Goal: Communication & Community: Participate in discussion

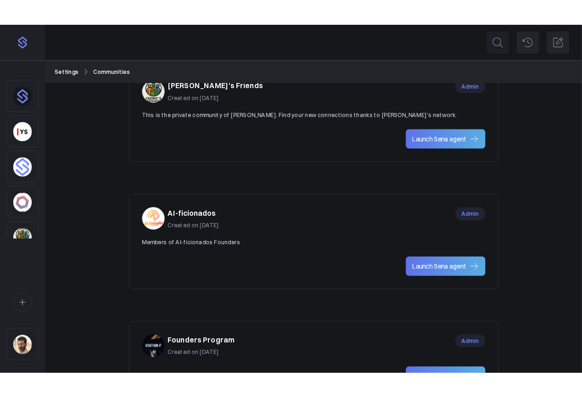
scroll to position [592, 0]
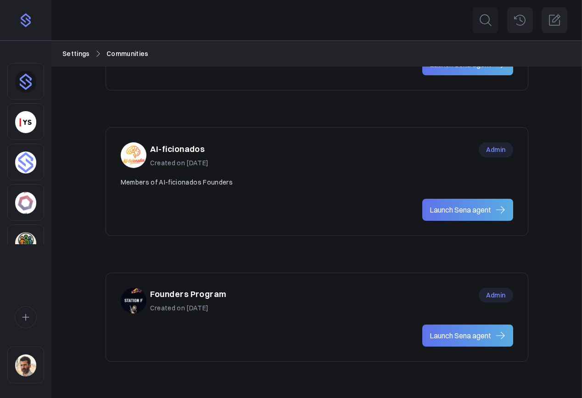
click at [410, 160] on div "AI-ficionados Created on Jul 10, 2025 Admin" at bounding box center [317, 155] width 392 height 26
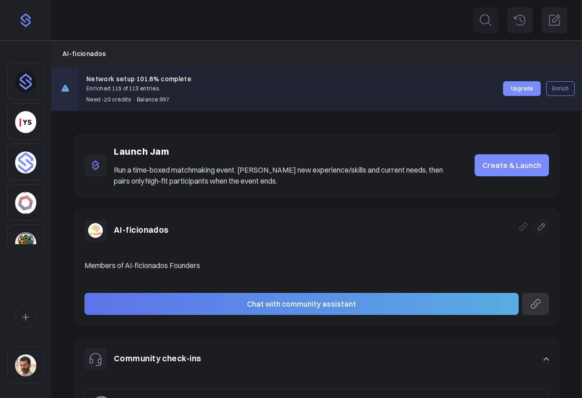
click at [505, 163] on link "Create & Launch" at bounding box center [511, 165] width 74 height 22
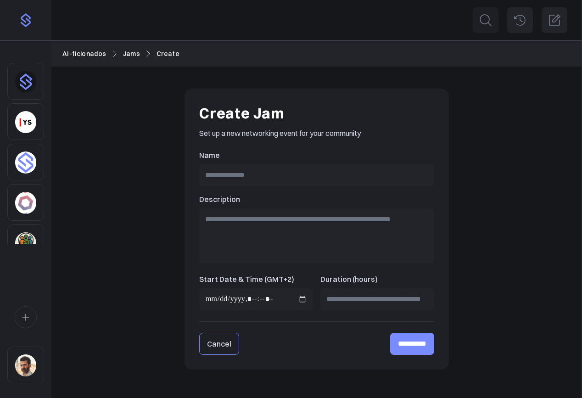
click at [208, 345] on link "Cancel" at bounding box center [219, 344] width 40 height 22
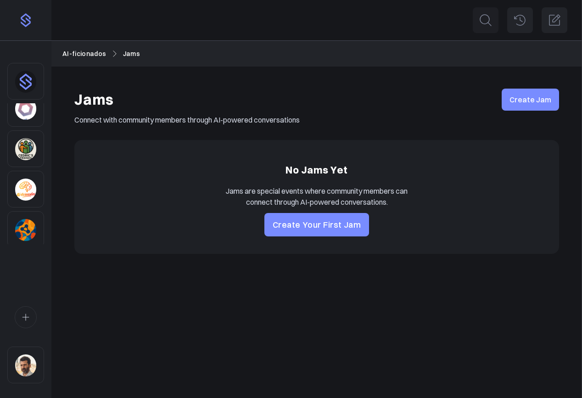
scroll to position [259, 0]
click at [347, 228] on link "Create Your First Jam" at bounding box center [316, 224] width 105 height 23
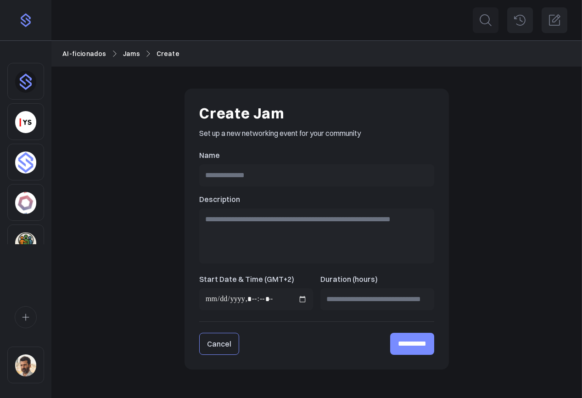
click at [223, 347] on link "Cancel" at bounding box center [219, 344] width 40 height 22
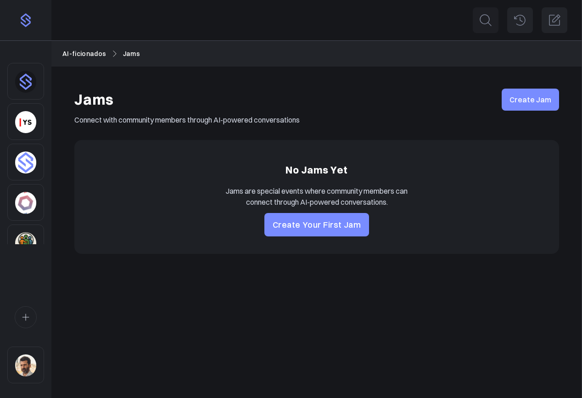
click at [94, 54] on link "AI-ficionados" at bounding box center [84, 54] width 44 height 10
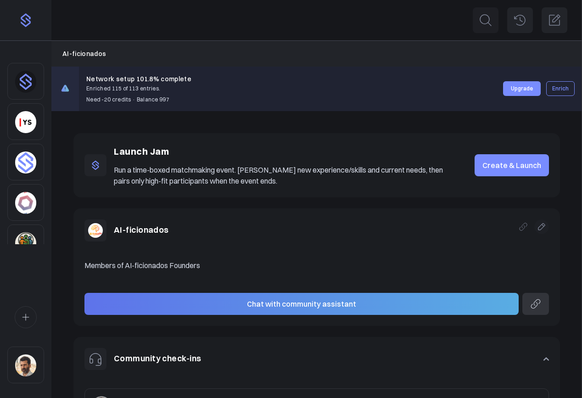
scroll to position [83, 0]
click at [23, 166] on img "Sidebar" at bounding box center [25, 161] width 21 height 22
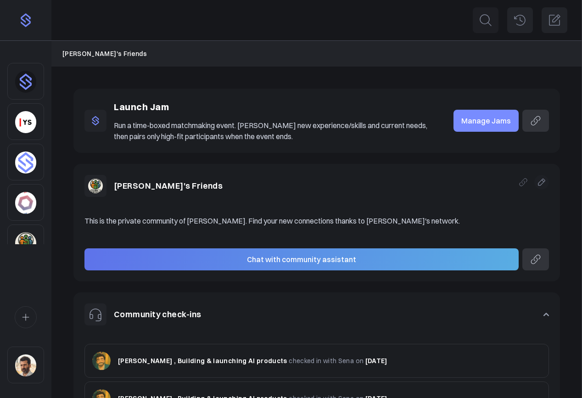
click at [475, 122] on link "Manage Jams" at bounding box center [485, 121] width 65 height 22
click at [33, 201] on img "Sidebar" at bounding box center [25, 210] width 21 height 22
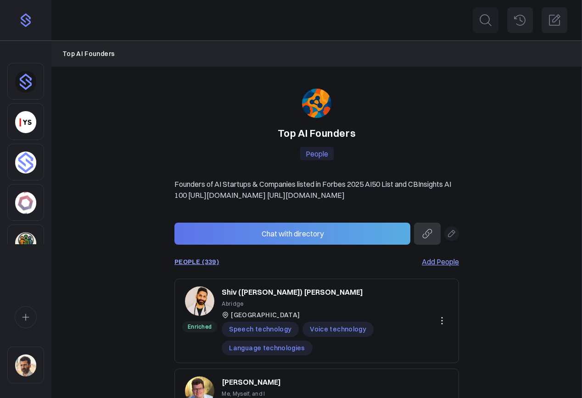
click at [28, 118] on img "Sidebar" at bounding box center [25, 122] width 21 height 22
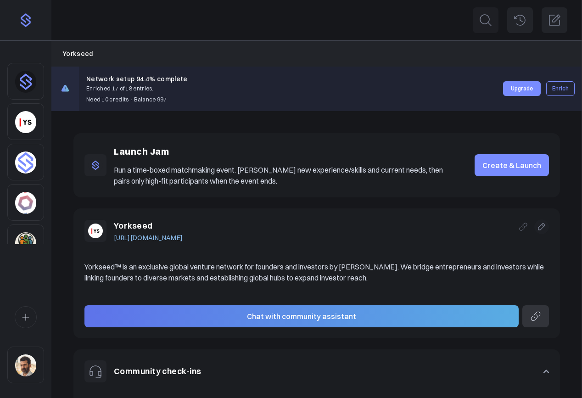
click at [512, 169] on link "Create & Launch" at bounding box center [511, 165] width 74 height 22
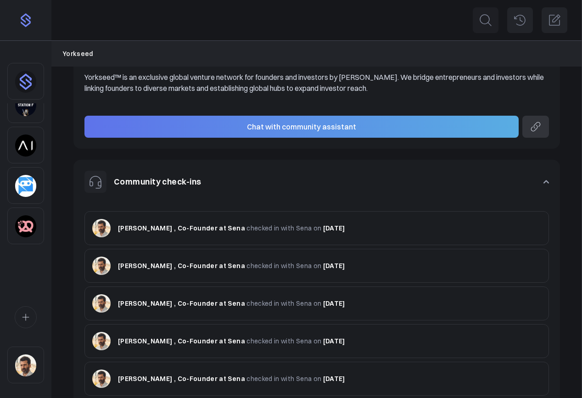
scroll to position [261, 0]
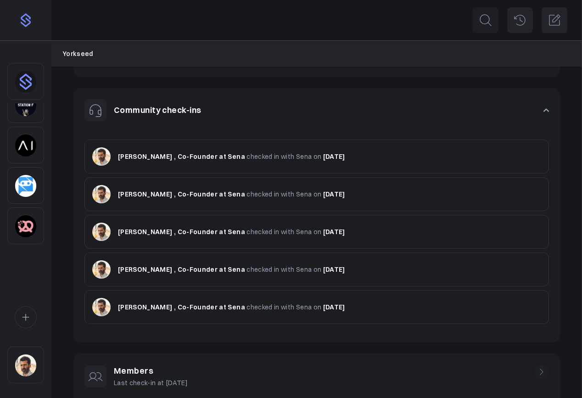
click at [30, 316] on icon "Sidebar" at bounding box center [26, 317] width 10 height 11
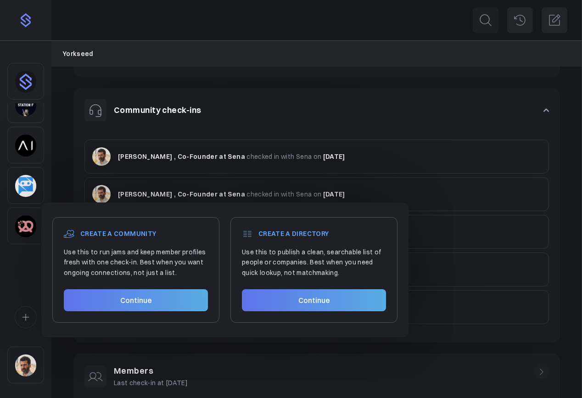
click at [137, 295] on link "Continue" at bounding box center [136, 300] width 144 height 22
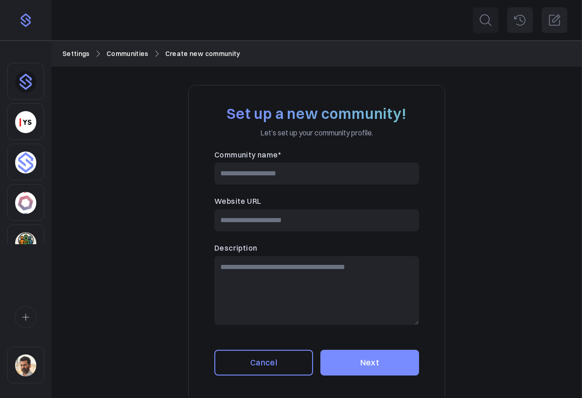
scroll to position [22, 0]
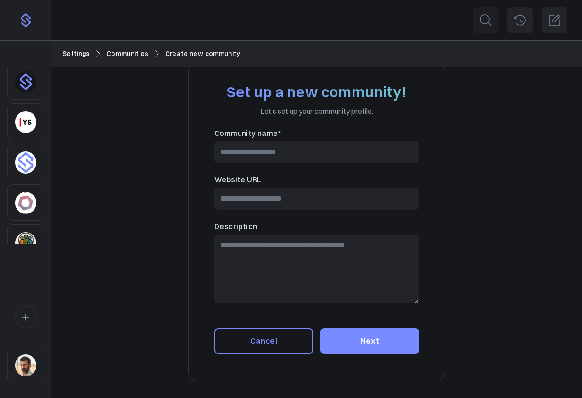
click at [263, 346] on link "Cancel" at bounding box center [263, 341] width 99 height 26
